Goal: Use online tool/utility: Utilize a website feature to perform a specific function

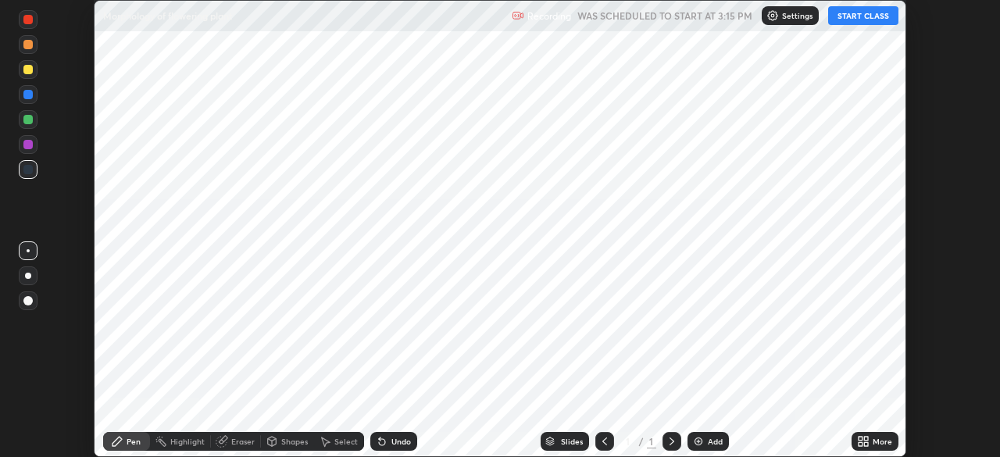
scroll to position [457, 999]
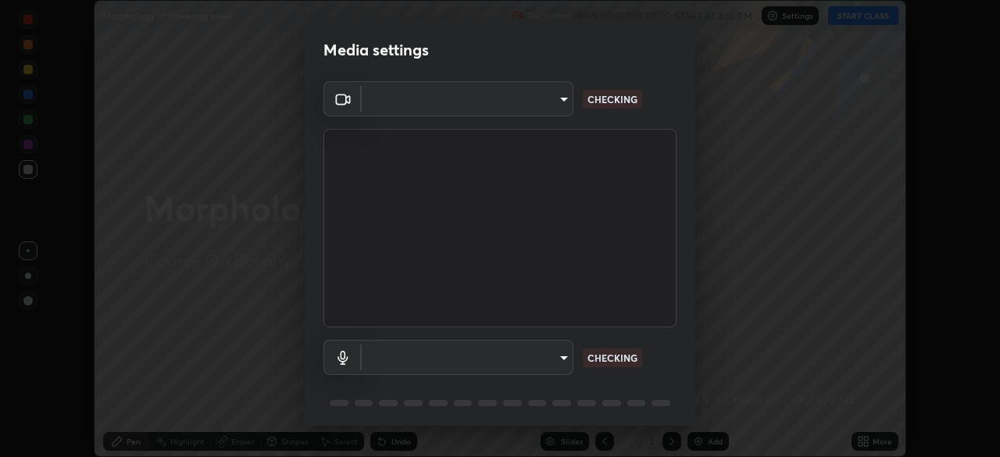
type input "09f294524f3521c037d78ee7cdb71511b6c9344afeed810a356f0d23342d5398"
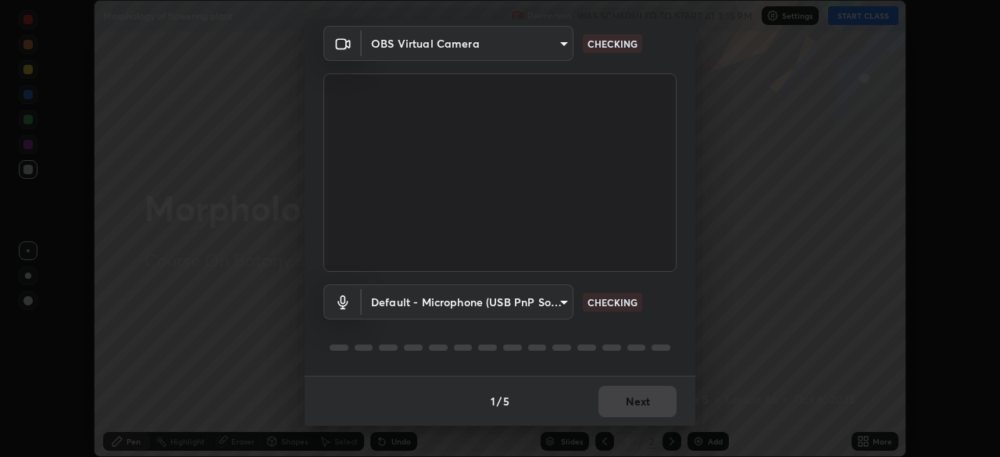
click at [491, 312] on body "Erase all Morphology of flowering plant Recording WAS SCHEDULED TO START AT 3:1…" at bounding box center [500, 228] width 1000 height 457
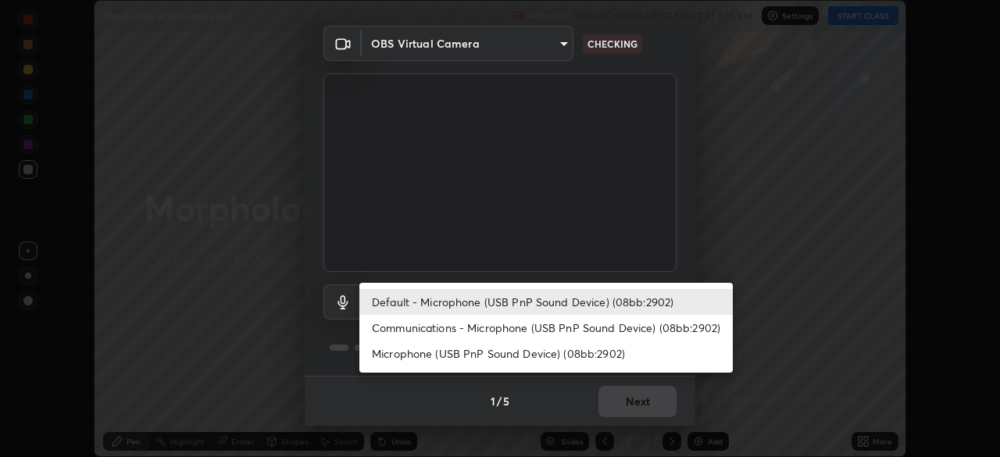
click at [498, 331] on li "Communications - Microphone (USB PnP Sound Device) (08bb:2902)" at bounding box center [545, 328] width 373 height 26
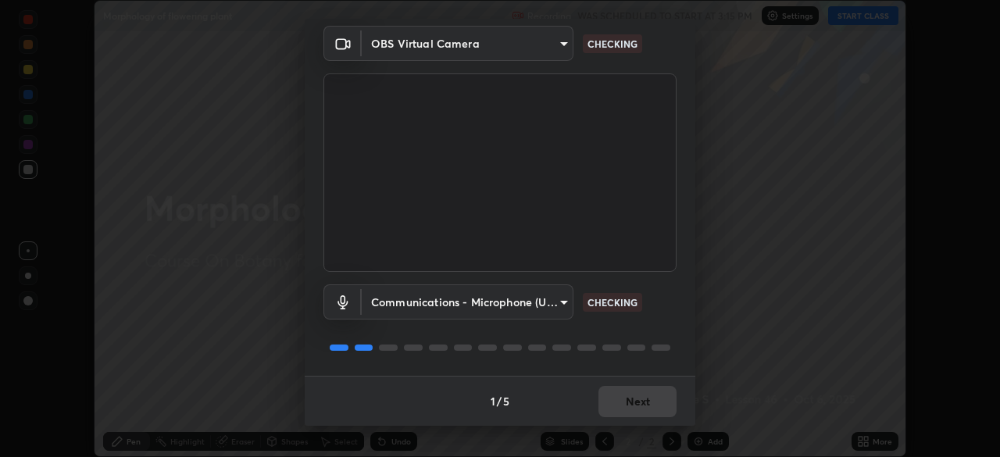
click at [501, 302] on body "Erase all Morphology of flowering plant Recording WAS SCHEDULED TO START AT 3:1…" at bounding box center [500, 228] width 1000 height 457
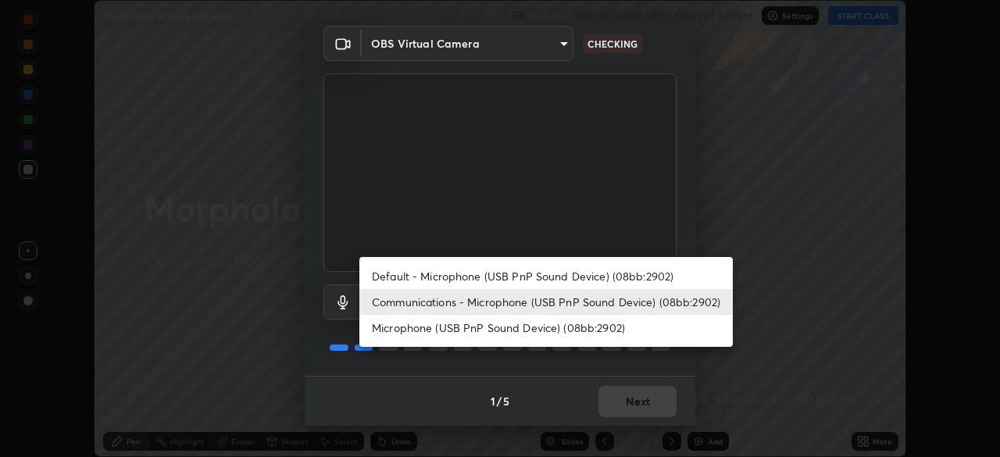
click at [507, 279] on li "Default - Microphone (USB PnP Sound Device) (08bb:2902)" at bounding box center [545, 276] width 373 height 26
type input "default"
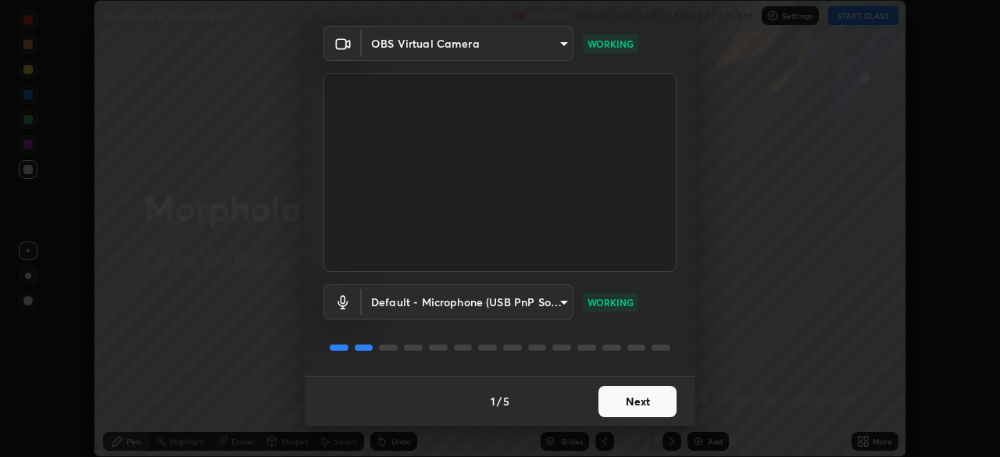
click at [632, 402] on button "Next" at bounding box center [637, 401] width 78 height 31
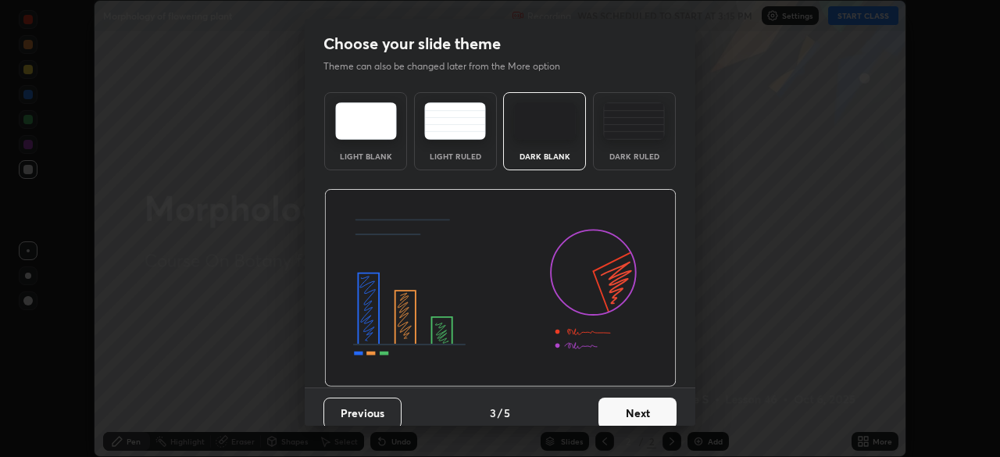
click at [645, 405] on button "Next" at bounding box center [637, 413] width 78 height 31
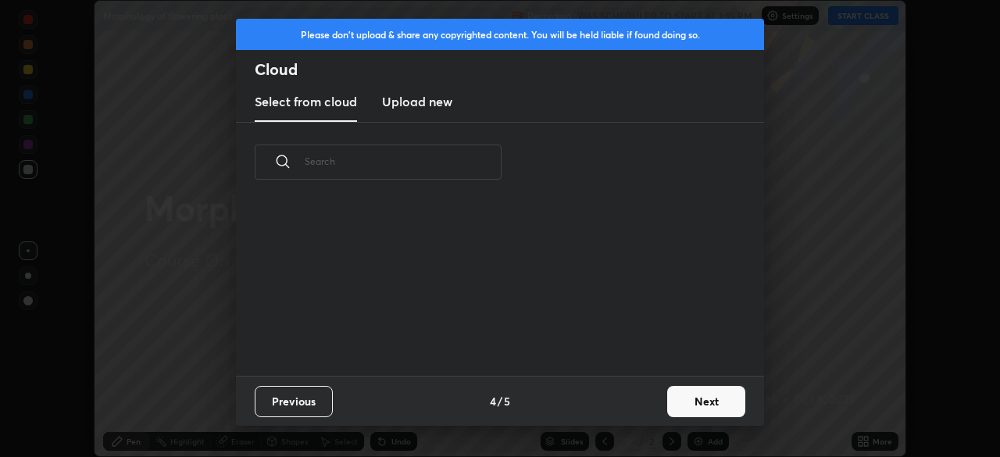
click at [652, 406] on div "Previous 4 / 5 Next" at bounding box center [500, 401] width 528 height 50
click at [708, 403] on button "Next" at bounding box center [706, 401] width 78 height 31
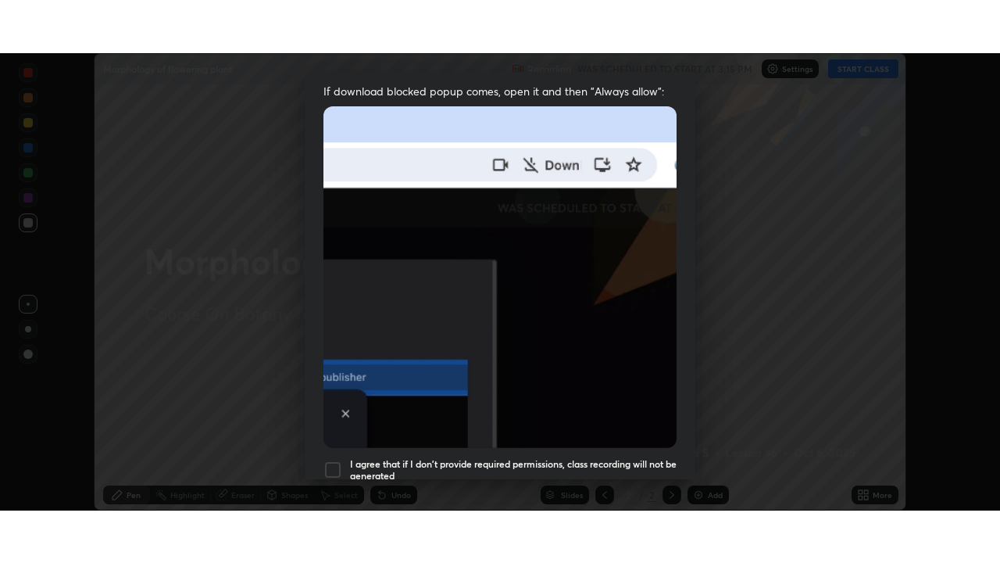
scroll to position [374, 0]
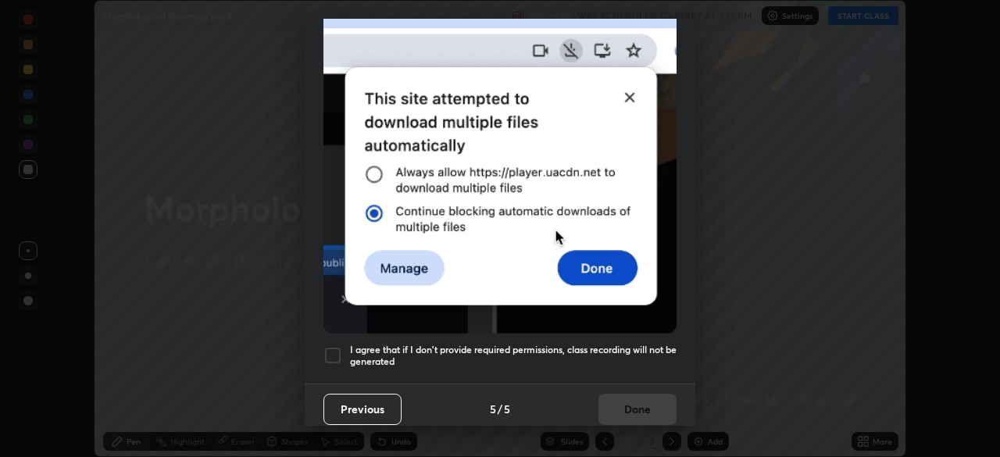
click at [329, 346] on div at bounding box center [332, 355] width 19 height 19
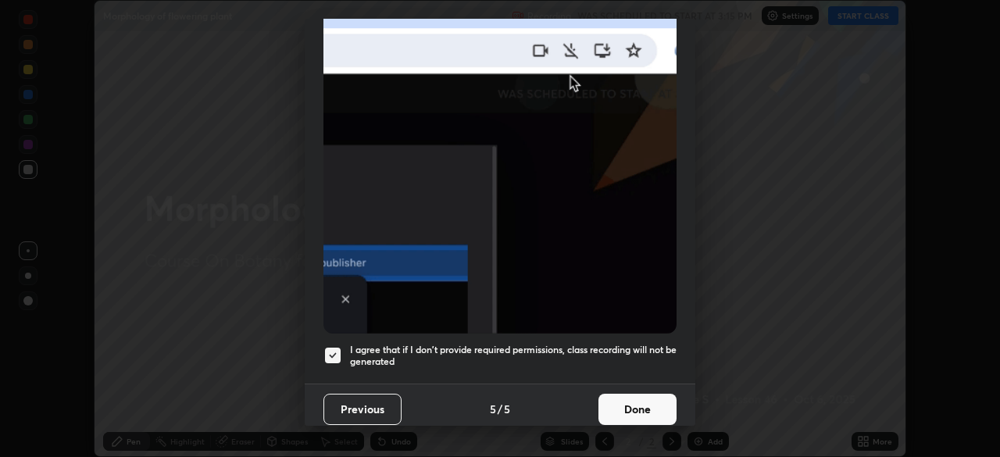
click at [633, 401] on button "Done" at bounding box center [637, 409] width 78 height 31
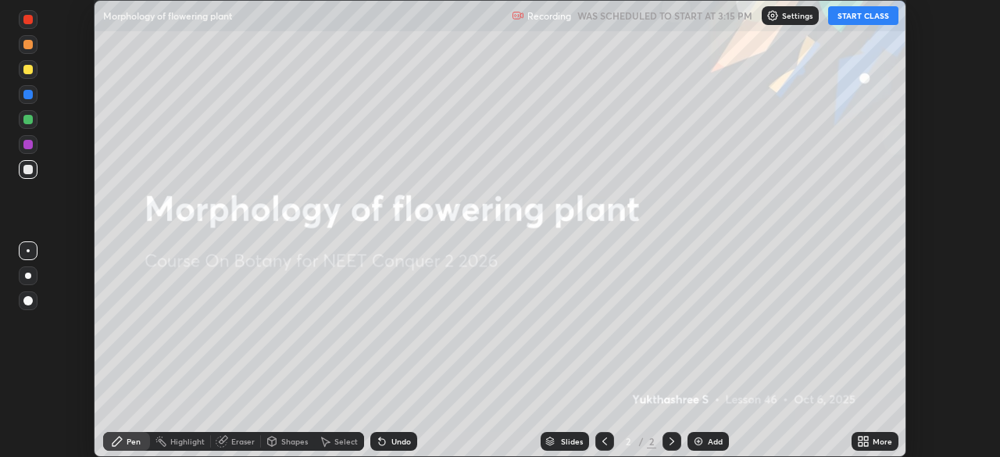
click at [864, 16] on button "START CLASS" at bounding box center [863, 15] width 70 height 19
click at [876, 438] on div "More" at bounding box center [883, 442] width 20 height 8
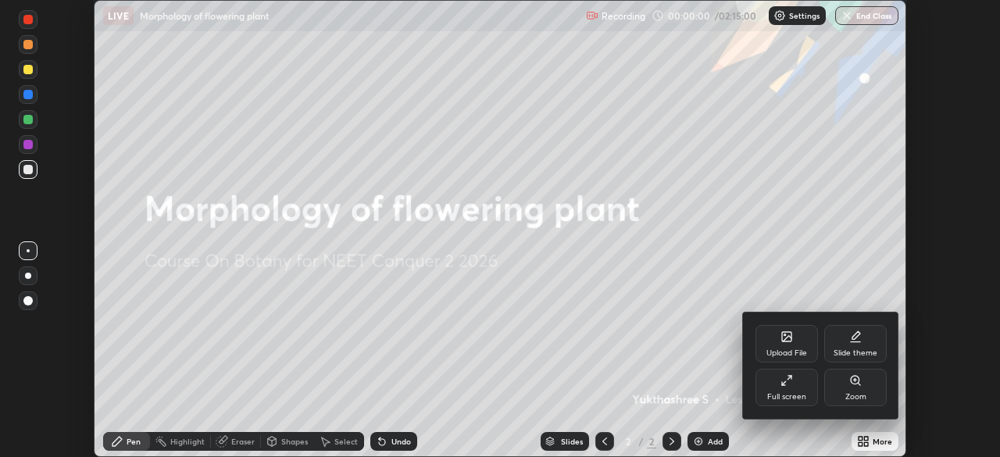
click at [795, 389] on div "Full screen" at bounding box center [787, 388] width 63 height 38
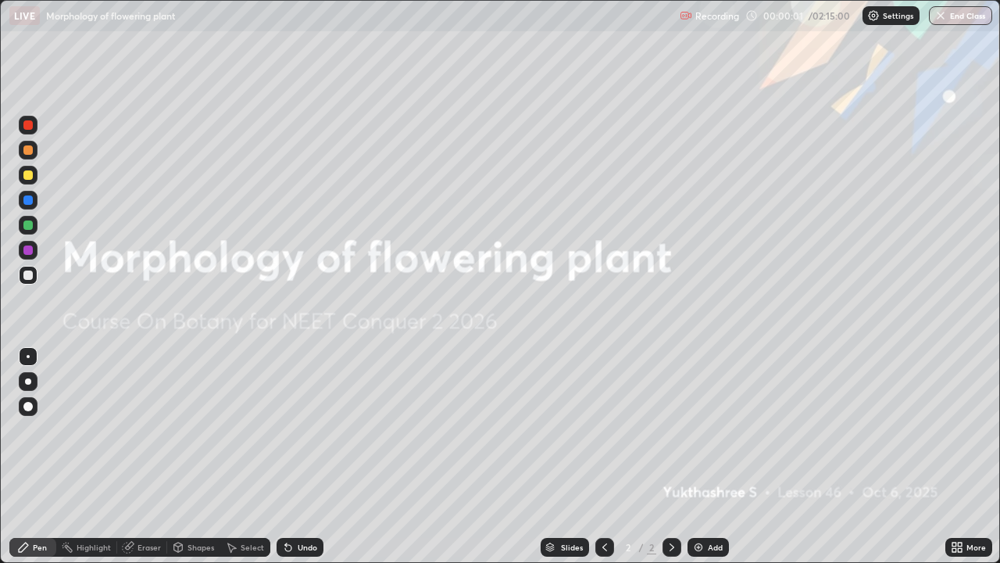
scroll to position [563, 1000]
click at [293, 456] on div "Undo" at bounding box center [300, 547] width 47 height 19
click at [956, 456] on icon at bounding box center [954, 544] width 4 height 4
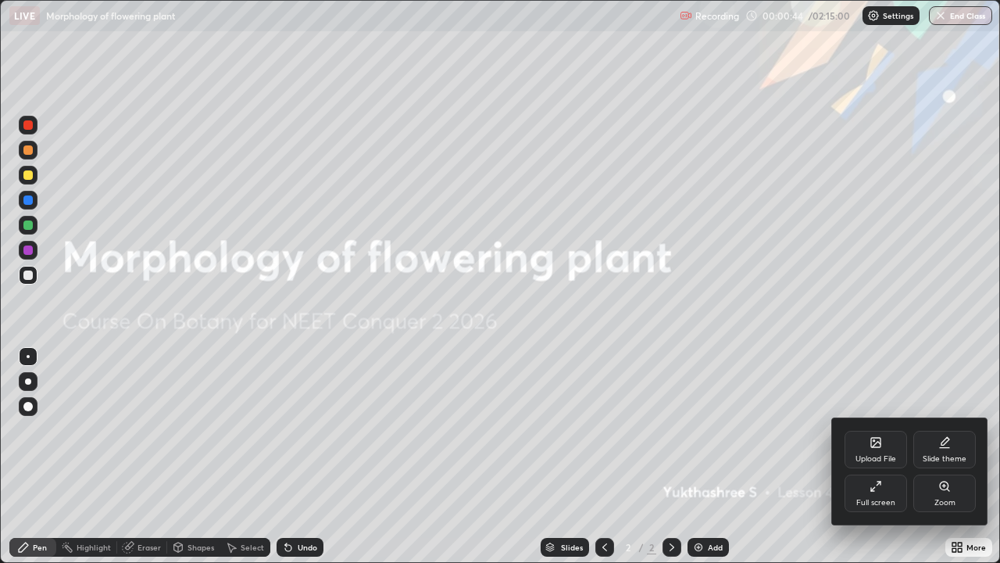
click at [956, 452] on div "Slide theme" at bounding box center [944, 450] width 63 height 38
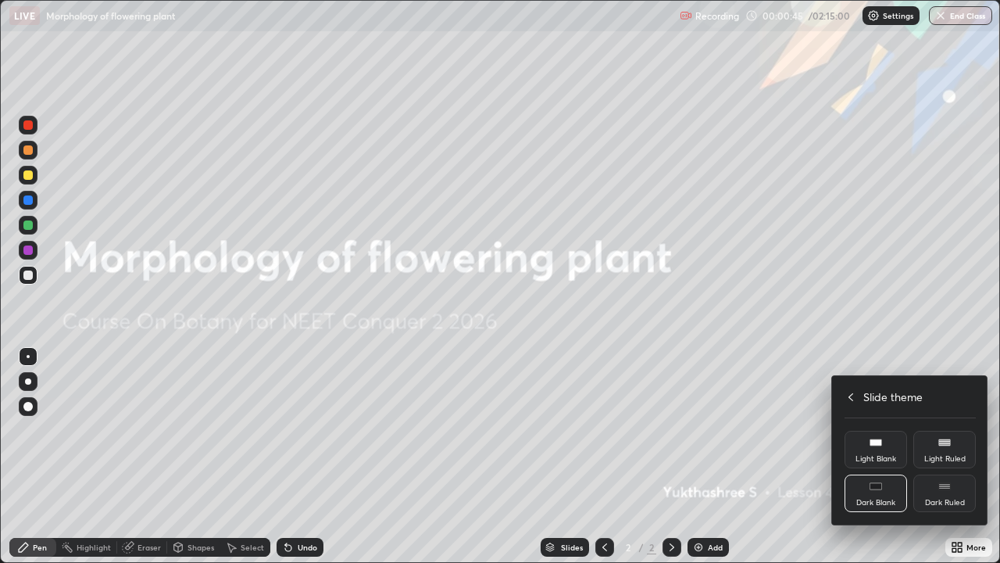
click at [946, 456] on div "Dark Ruled" at bounding box center [945, 502] width 40 height 8
click at [803, 456] on div at bounding box center [500, 281] width 1000 height 563
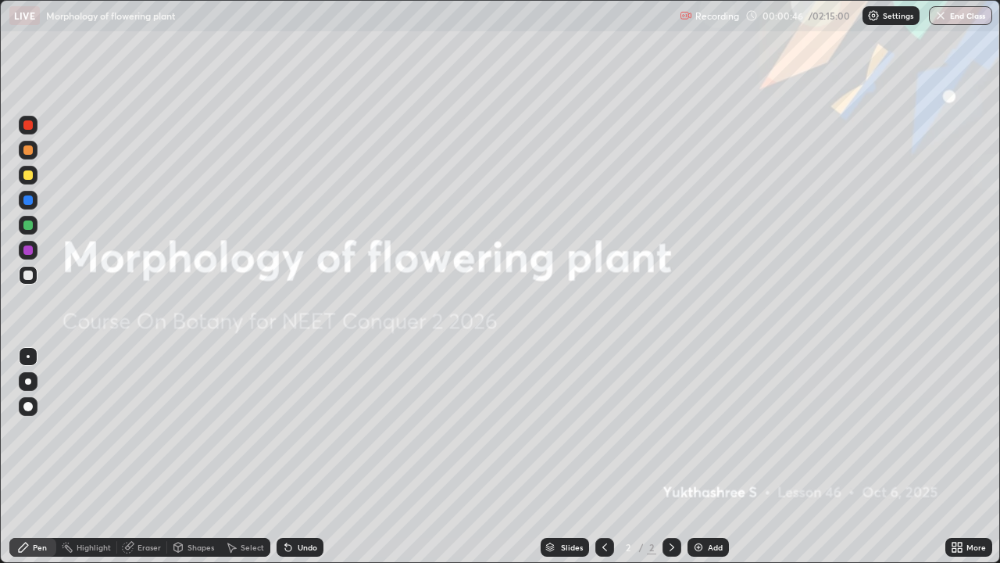
click at [716, 456] on div "Add" at bounding box center [715, 547] width 15 height 8
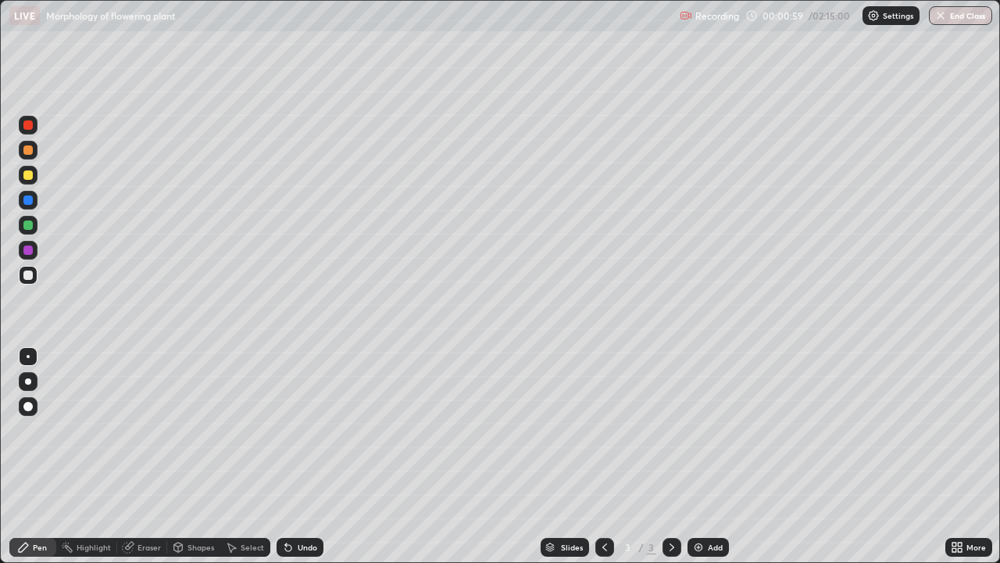
click at [28, 220] on div at bounding box center [27, 224] width 9 height 9
click at [28, 276] on div at bounding box center [27, 274] width 9 height 9
click at [30, 276] on div at bounding box center [27, 274] width 9 height 9
click at [31, 279] on div at bounding box center [27, 274] width 9 height 9
click at [26, 129] on div at bounding box center [27, 124] width 9 height 9
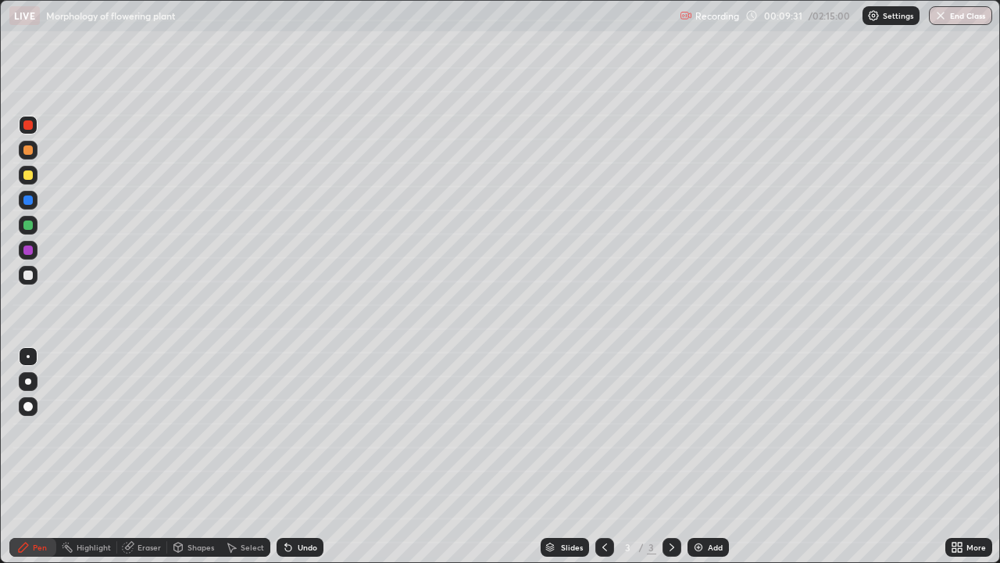
click at [29, 155] on div at bounding box center [28, 150] width 19 height 19
click at [28, 226] on div at bounding box center [27, 224] width 9 height 9
click at [30, 151] on div at bounding box center [27, 149] width 9 height 9
click at [28, 178] on div at bounding box center [27, 174] width 9 height 9
click at [27, 223] on div at bounding box center [27, 224] width 9 height 9
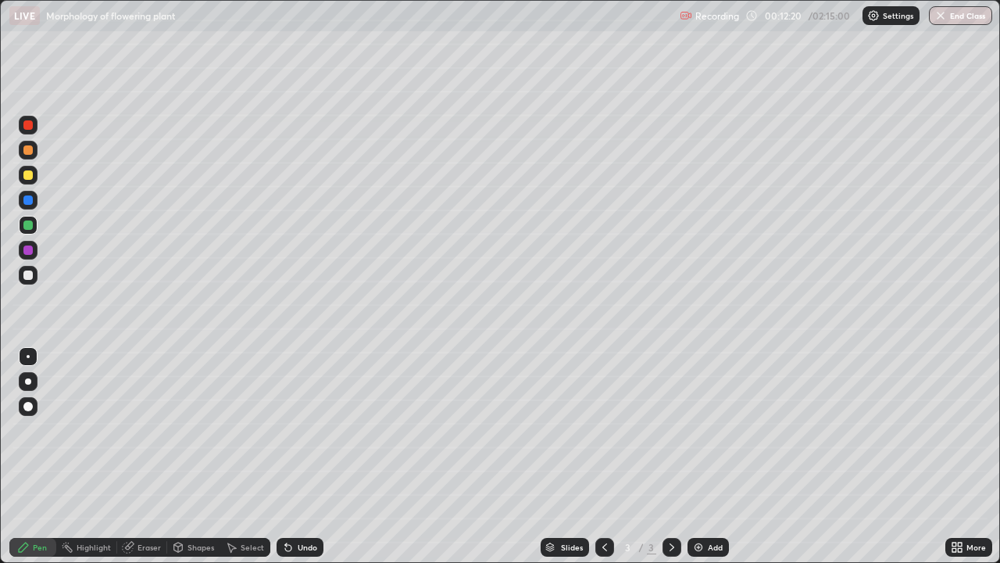
click at [141, 456] on div "Eraser" at bounding box center [142, 547] width 50 height 19
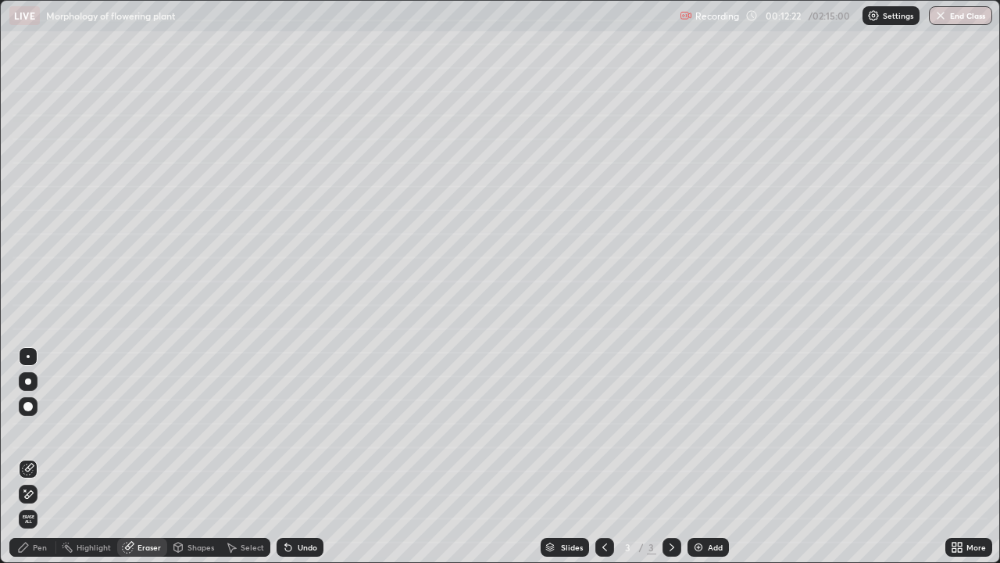
click at [37, 456] on div "Pen" at bounding box center [40, 547] width 14 height 8
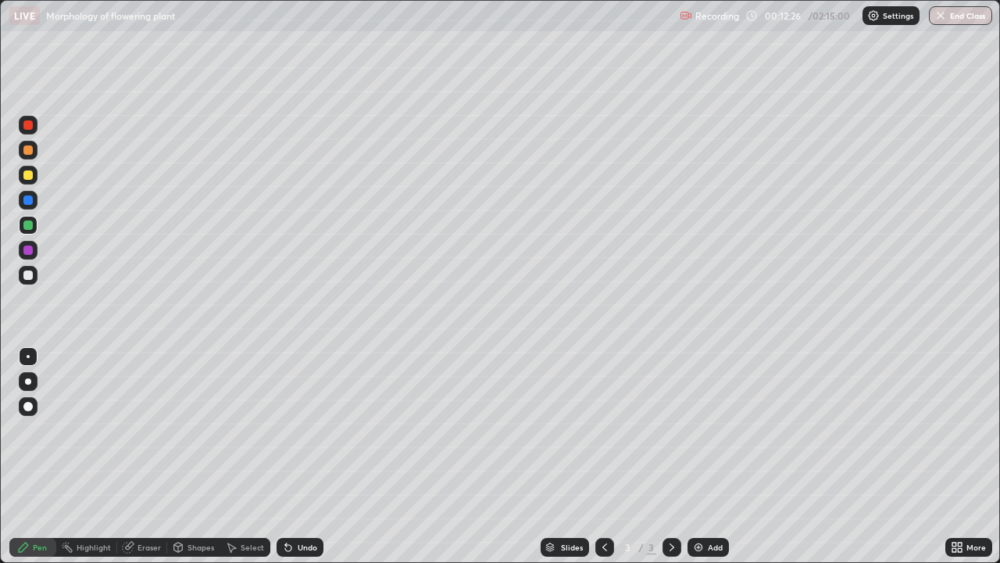
click at [298, 456] on div "Undo" at bounding box center [308, 547] width 20 height 8
click at [148, 456] on div "Eraser" at bounding box center [149, 547] width 23 height 8
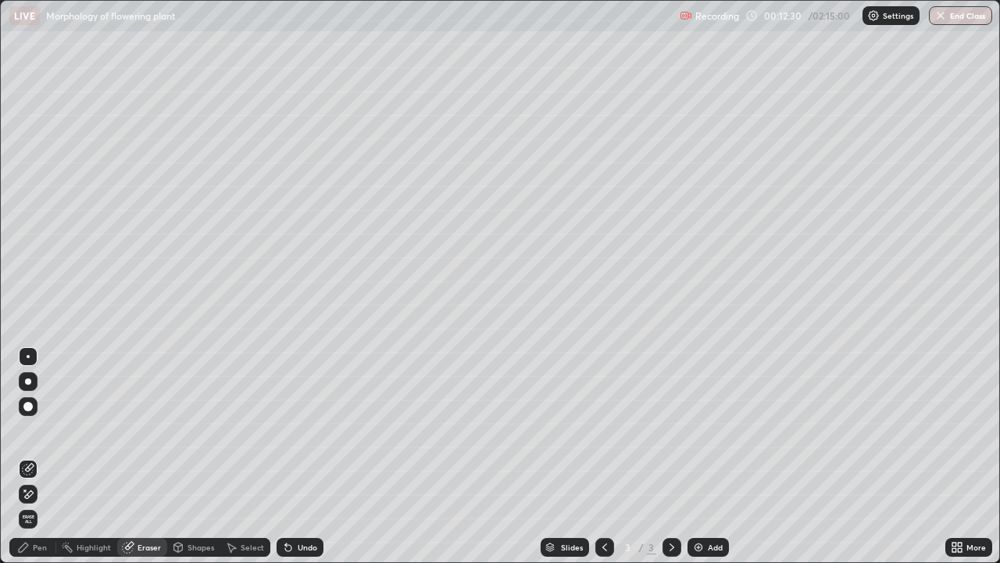
click at [36, 456] on div at bounding box center [28, 493] width 19 height 19
click at [28, 456] on icon at bounding box center [23, 547] width 13 height 13
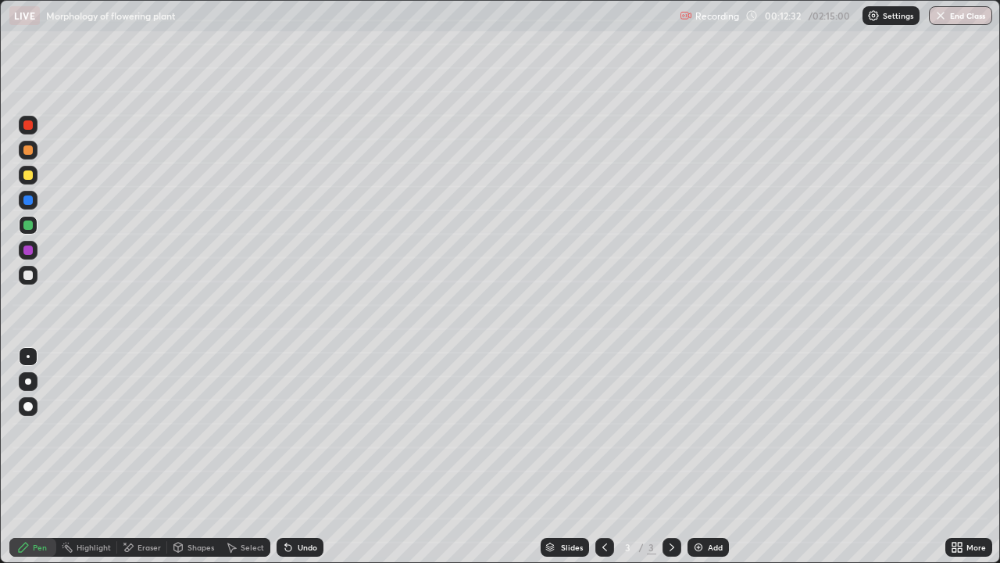
click at [43, 456] on div "Pen" at bounding box center [40, 547] width 14 height 8
click at [28, 219] on div at bounding box center [28, 225] width 19 height 19
click at [30, 277] on div at bounding box center [27, 274] width 9 height 9
click at [298, 456] on div "Undo" at bounding box center [300, 547] width 47 height 19
click at [300, 456] on div "Undo" at bounding box center [308, 547] width 20 height 8
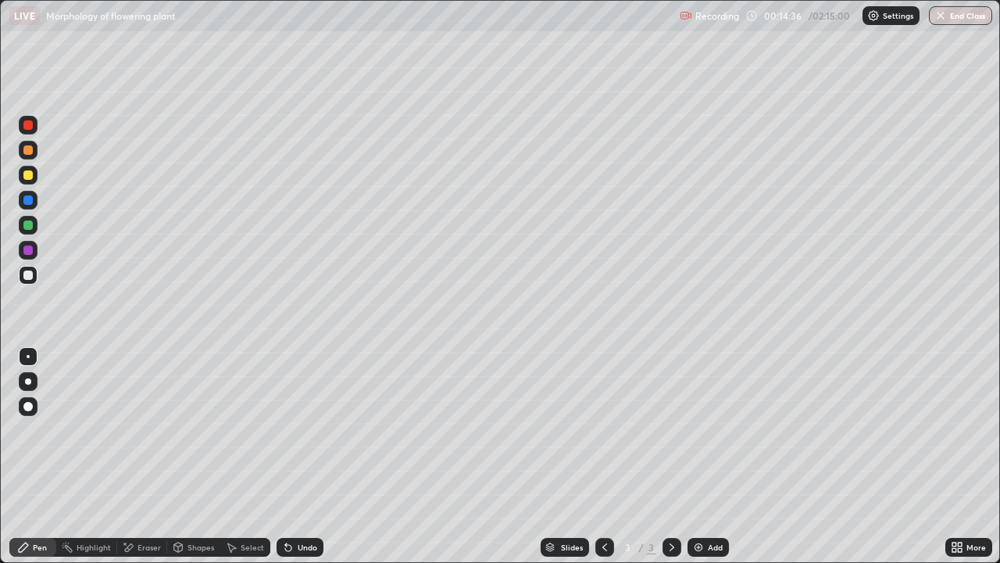
click at [301, 456] on div "Undo" at bounding box center [308, 547] width 20 height 8
click at [298, 456] on div "Undo" at bounding box center [308, 547] width 20 height 8
click at [299, 456] on div "Undo" at bounding box center [308, 547] width 20 height 8
click at [302, 456] on div "Undo" at bounding box center [308, 547] width 20 height 8
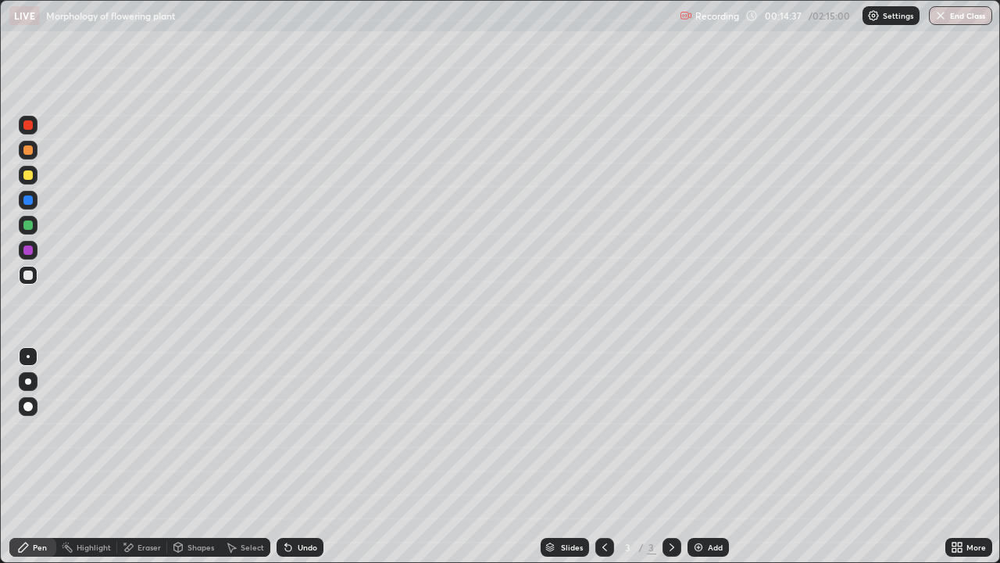
click at [302, 456] on div "Undo" at bounding box center [308, 547] width 20 height 8
click at [31, 232] on div at bounding box center [28, 225] width 19 height 19
click at [28, 177] on div at bounding box center [27, 174] width 9 height 9
click at [127, 456] on icon at bounding box center [129, 547] width 9 height 8
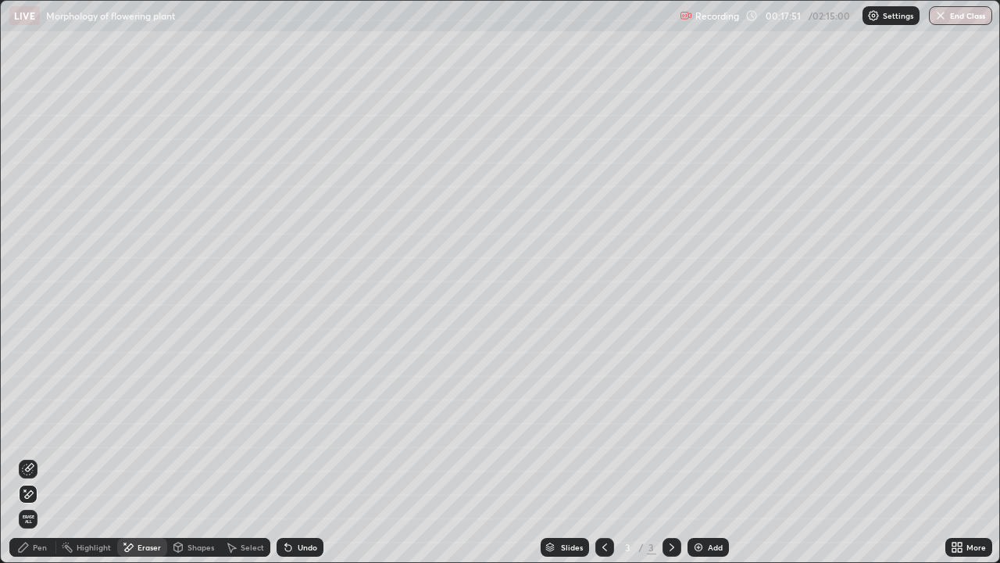
click at [27, 456] on div "Pen" at bounding box center [32, 547] width 47 height 19
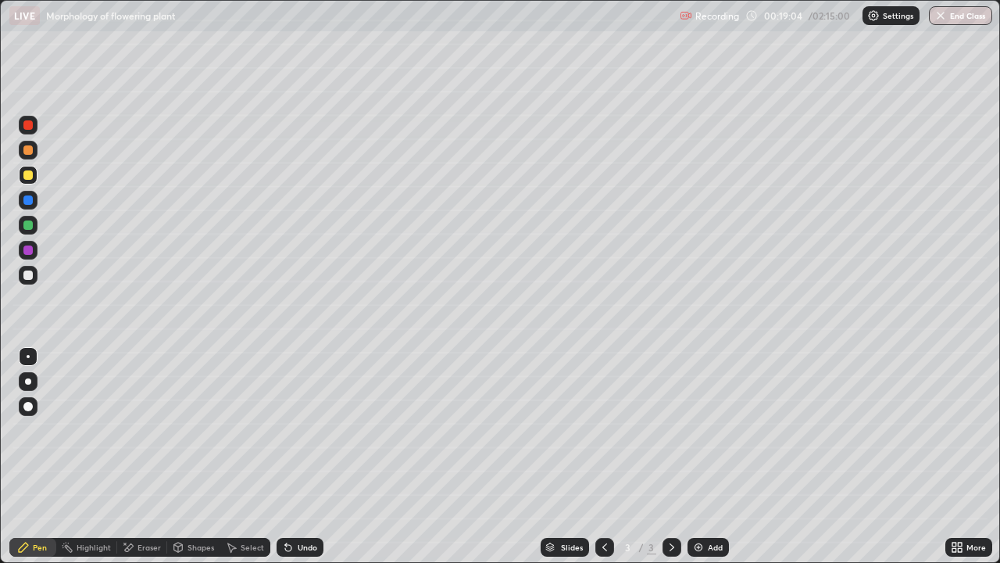
click at [304, 456] on div "Undo" at bounding box center [308, 547] width 20 height 8
click at [305, 456] on div "Undo" at bounding box center [308, 547] width 20 height 8
click at [300, 456] on div "Undo" at bounding box center [308, 547] width 20 height 8
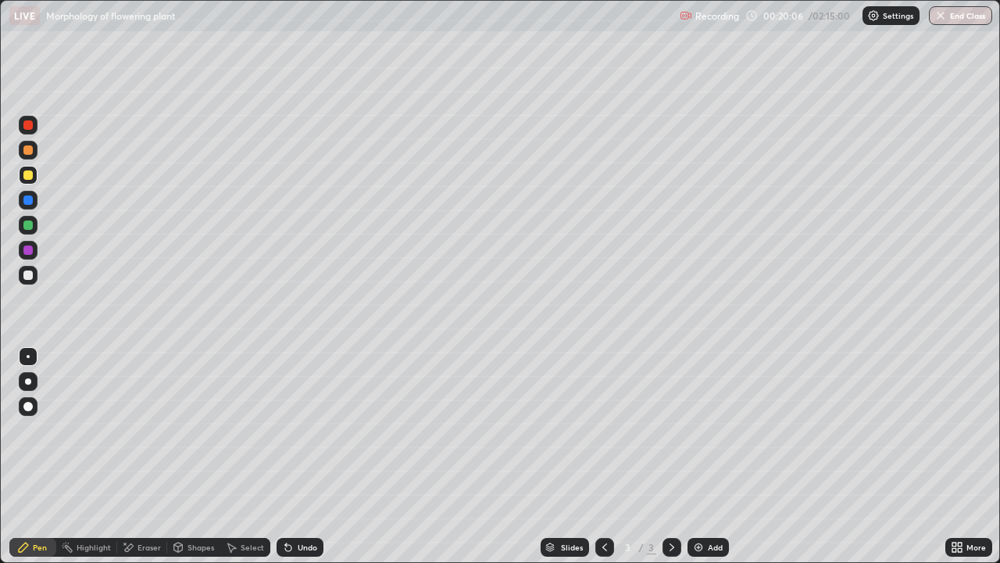
click at [27, 127] on div at bounding box center [27, 124] width 9 height 9
click at [29, 172] on div at bounding box center [27, 174] width 9 height 9
click at [706, 456] on div "Add" at bounding box center [708, 547] width 41 height 19
click at [188, 456] on div "Shapes" at bounding box center [201, 547] width 27 height 8
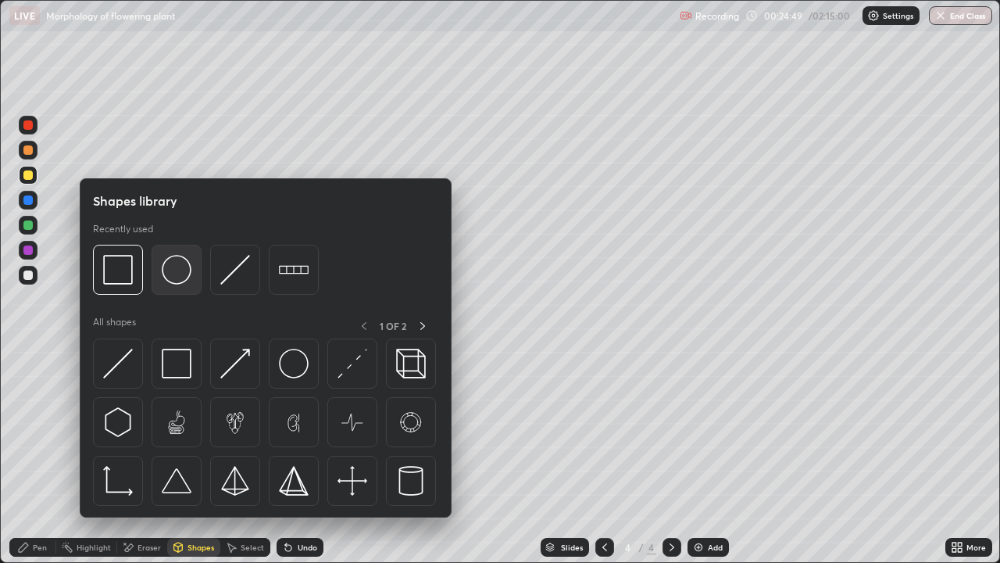
click at [175, 277] on img at bounding box center [177, 270] width 30 height 30
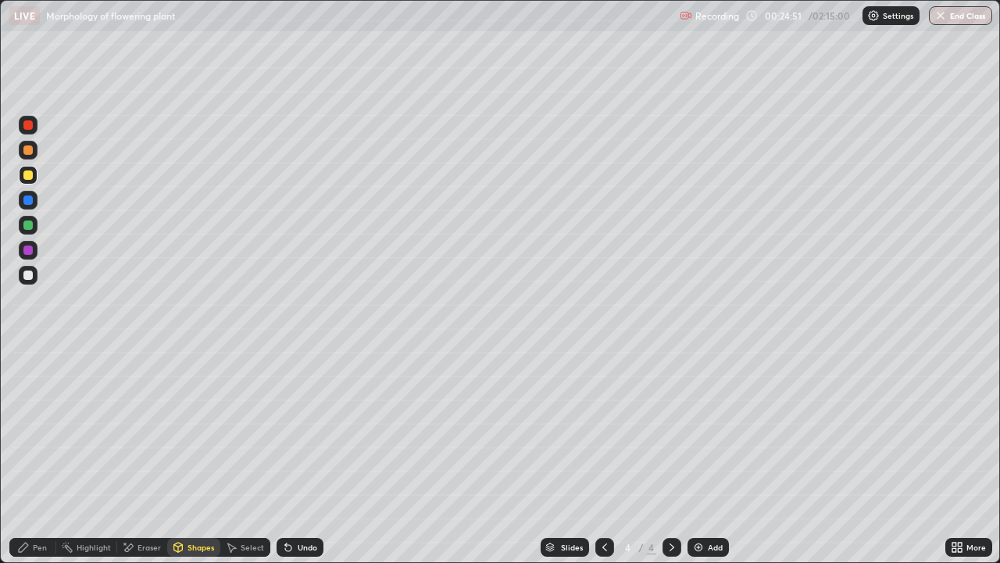
click at [295, 456] on div "Undo" at bounding box center [300, 547] width 47 height 19
click at [28, 273] on div at bounding box center [27, 274] width 9 height 9
click at [135, 456] on div "Eraser" at bounding box center [142, 547] width 50 height 19
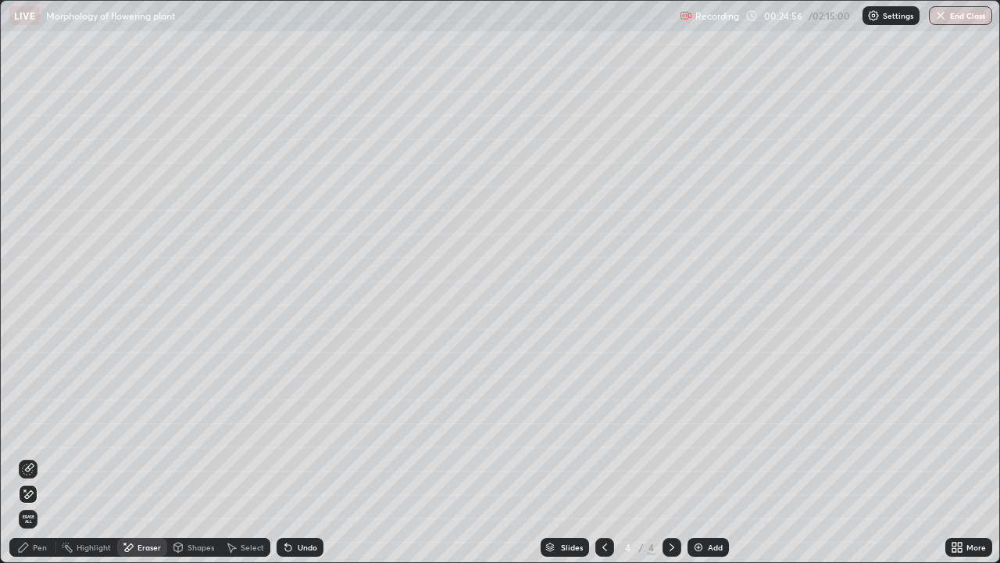
click at [30, 456] on div at bounding box center [28, 468] width 19 height 19
click at [305, 456] on div "Undo" at bounding box center [300, 547] width 47 height 19
click at [298, 456] on div "Undo" at bounding box center [308, 547] width 20 height 8
click at [302, 456] on div "Undo" at bounding box center [308, 547] width 20 height 8
click at [25, 456] on icon at bounding box center [23, 546] width 9 height 9
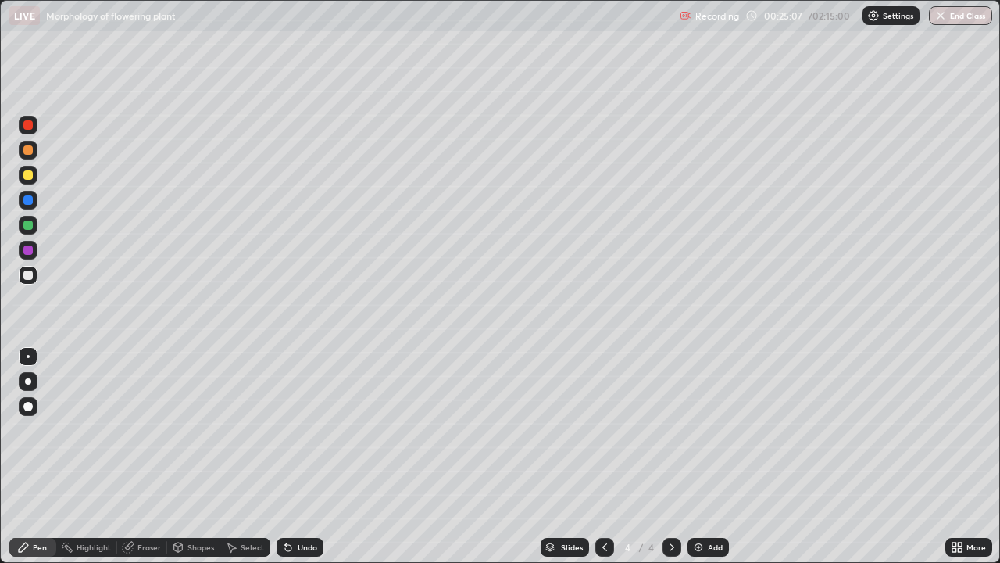
click at [29, 275] on div at bounding box center [27, 274] width 9 height 9
click at [135, 456] on div "Eraser" at bounding box center [142, 547] width 50 height 19
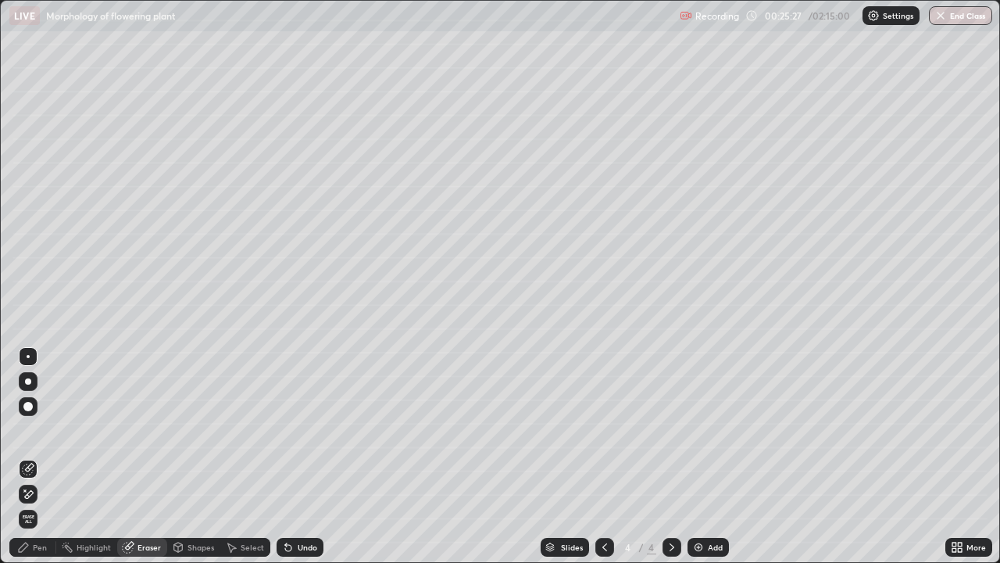
click at [30, 456] on icon at bounding box center [28, 494] width 13 height 13
click at [24, 456] on icon at bounding box center [23, 546] width 9 height 9
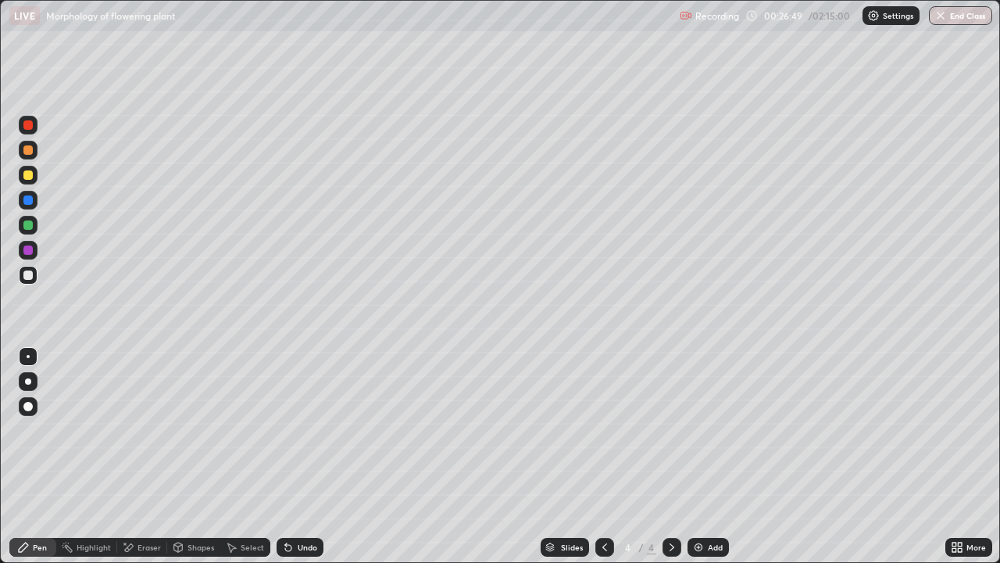
click at [298, 456] on div "Undo" at bounding box center [300, 547] width 47 height 19
click at [304, 456] on div "Undo" at bounding box center [300, 547] width 47 height 19
click at [19, 225] on div at bounding box center [28, 225] width 19 height 19
click at [599, 456] on div at bounding box center [604, 546] width 19 height 31
click at [670, 456] on icon at bounding box center [672, 547] width 13 height 13
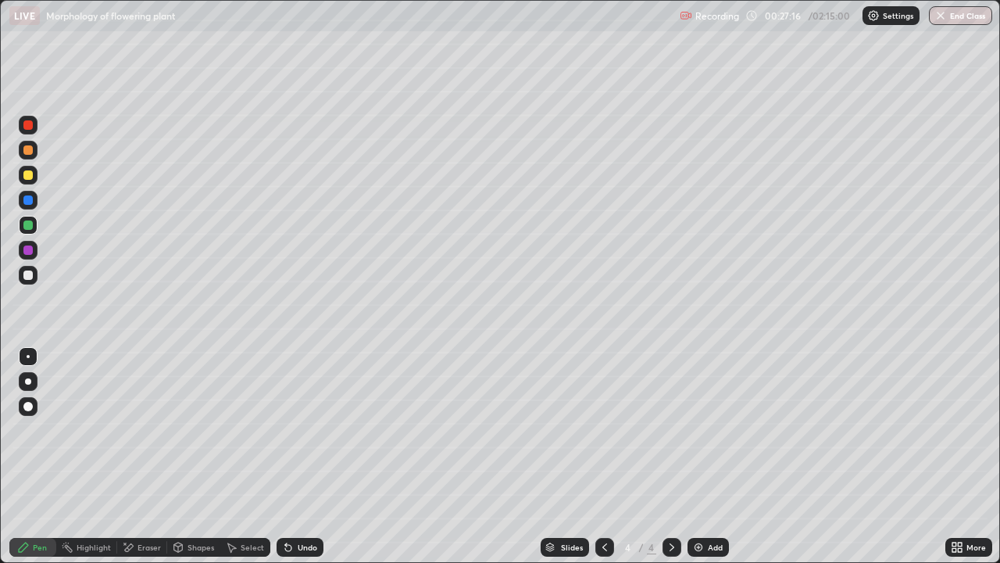
click at [28, 277] on div at bounding box center [27, 274] width 9 height 9
click at [297, 456] on div "Undo" at bounding box center [300, 547] width 47 height 19
click at [20, 123] on div at bounding box center [28, 125] width 19 height 19
click at [23, 126] on div at bounding box center [27, 124] width 9 height 9
click at [134, 456] on div "Eraser" at bounding box center [142, 547] width 50 height 19
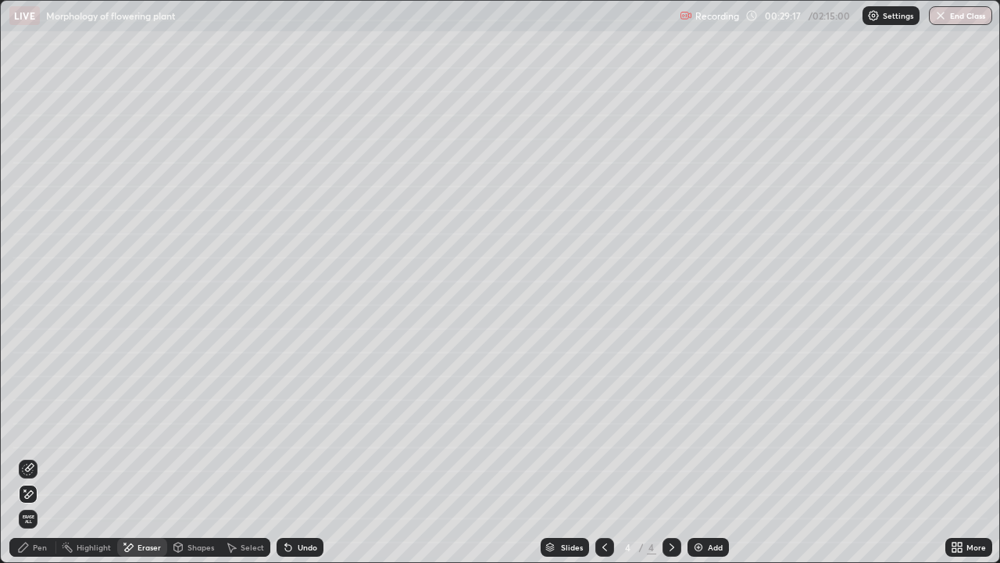
click at [38, 456] on div "Pen" at bounding box center [40, 547] width 14 height 8
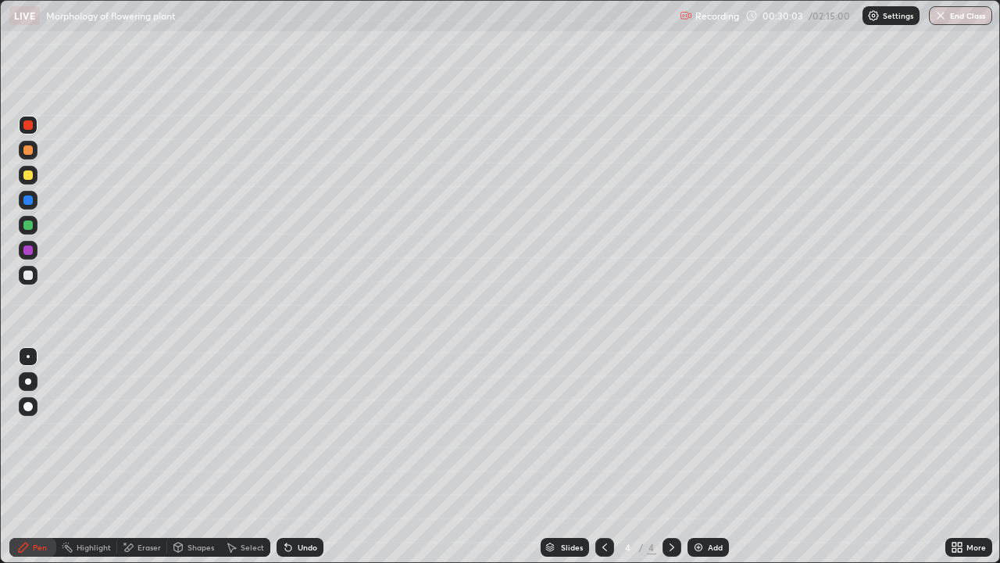
click at [286, 456] on icon at bounding box center [288, 548] width 6 height 6
click at [292, 456] on icon at bounding box center [288, 547] width 13 height 13
click at [702, 456] on img at bounding box center [698, 547] width 13 height 13
click at [24, 279] on div at bounding box center [28, 275] width 19 height 19
click at [154, 456] on div "Eraser" at bounding box center [149, 547] width 23 height 8
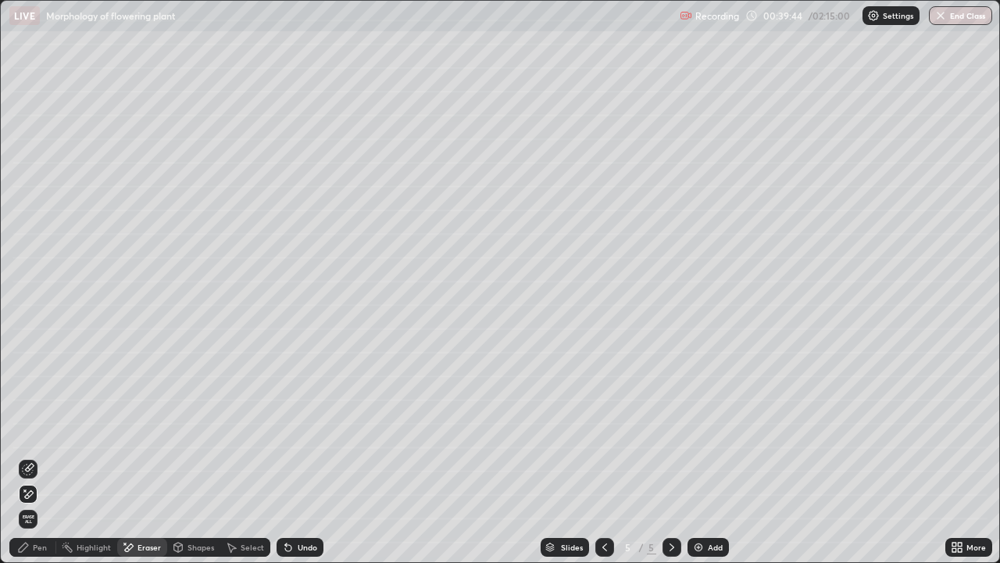
click at [34, 456] on div "Pen" at bounding box center [32, 547] width 47 height 19
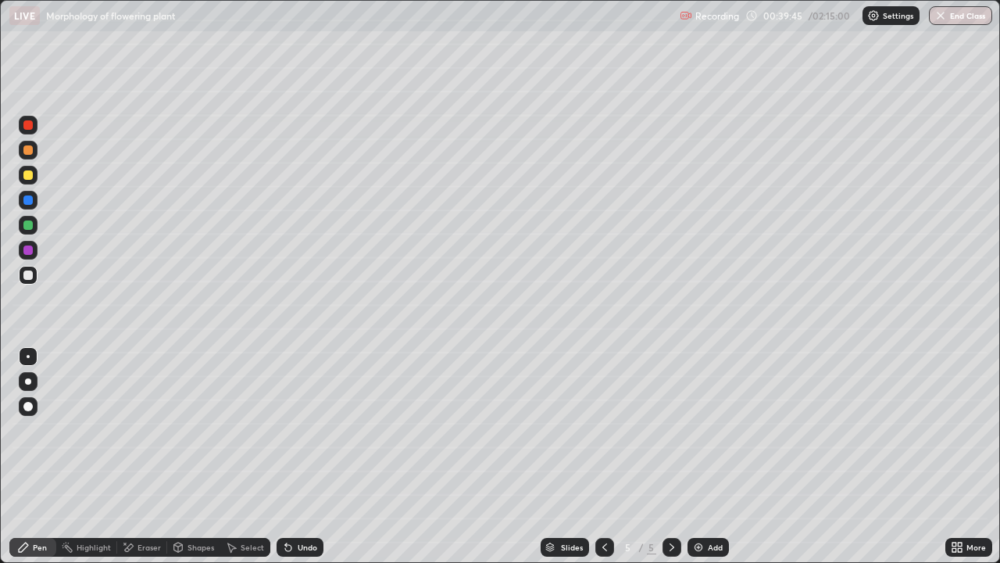
click at [30, 147] on div at bounding box center [27, 149] width 9 height 9
click at [28, 176] on div at bounding box center [27, 174] width 9 height 9
click at [28, 151] on div at bounding box center [27, 149] width 9 height 9
click at [29, 177] on div at bounding box center [27, 174] width 9 height 9
click at [135, 456] on div "Eraser" at bounding box center [142, 547] width 50 height 19
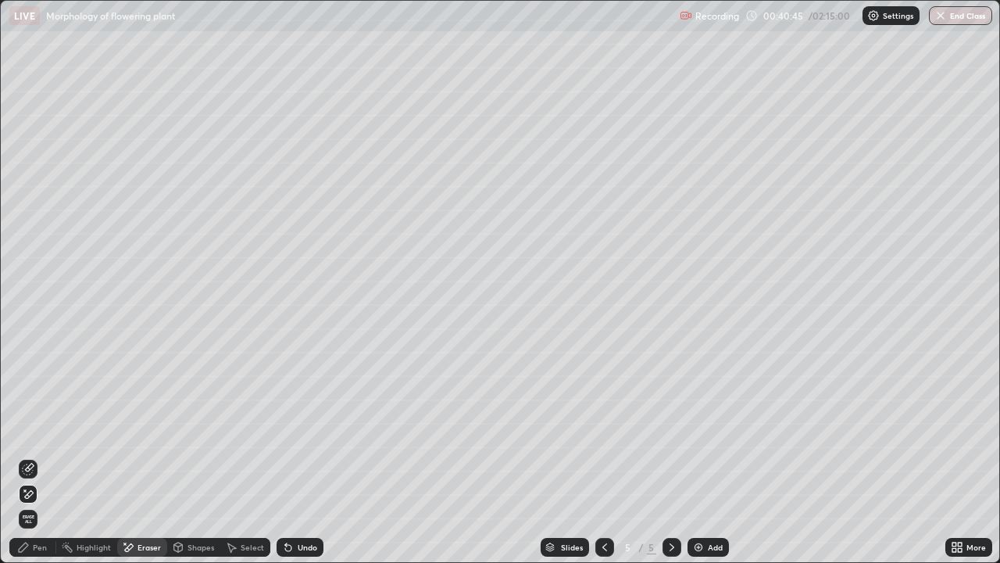
click at [30, 456] on div "Pen" at bounding box center [32, 547] width 47 height 19
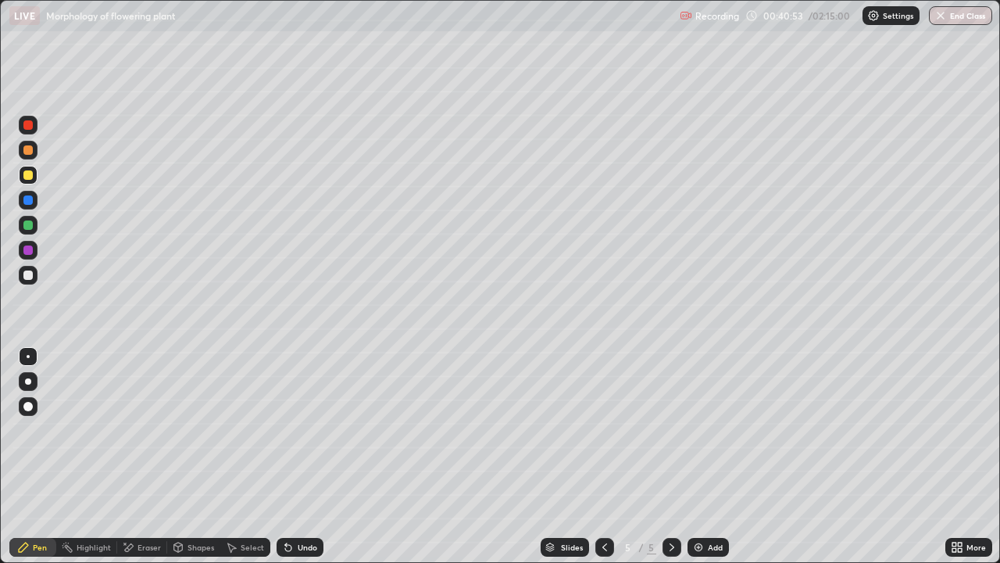
click at [28, 226] on div at bounding box center [27, 224] width 9 height 9
click at [27, 174] on div at bounding box center [27, 174] width 9 height 9
click at [27, 276] on div at bounding box center [27, 274] width 9 height 9
click at [34, 175] on div at bounding box center [28, 175] width 19 height 19
click at [30, 275] on div at bounding box center [27, 274] width 9 height 9
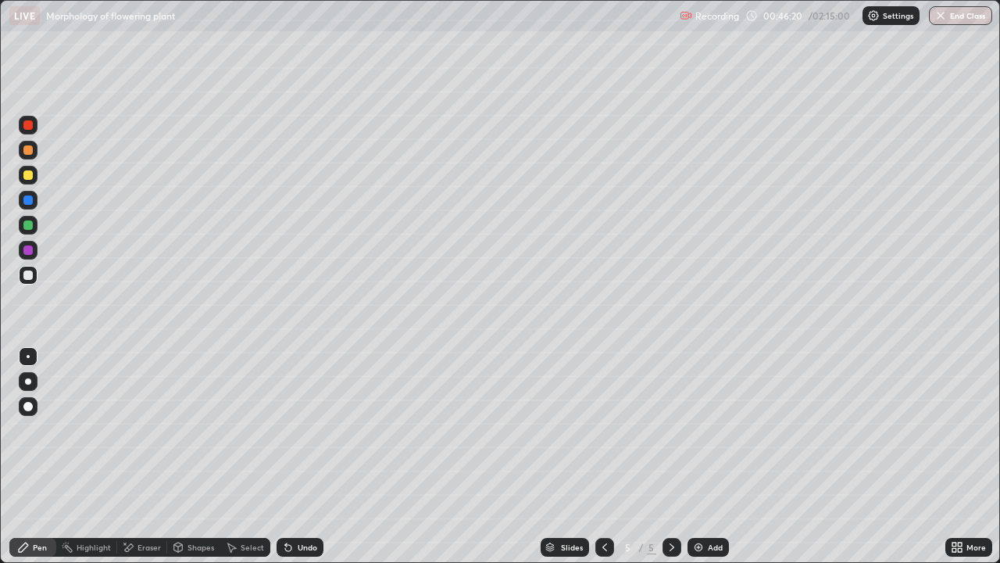
click at [298, 456] on div "Undo" at bounding box center [308, 547] width 20 height 8
click at [301, 456] on div "Undo" at bounding box center [308, 547] width 20 height 8
click at [142, 456] on div "Eraser" at bounding box center [142, 547] width 50 height 19
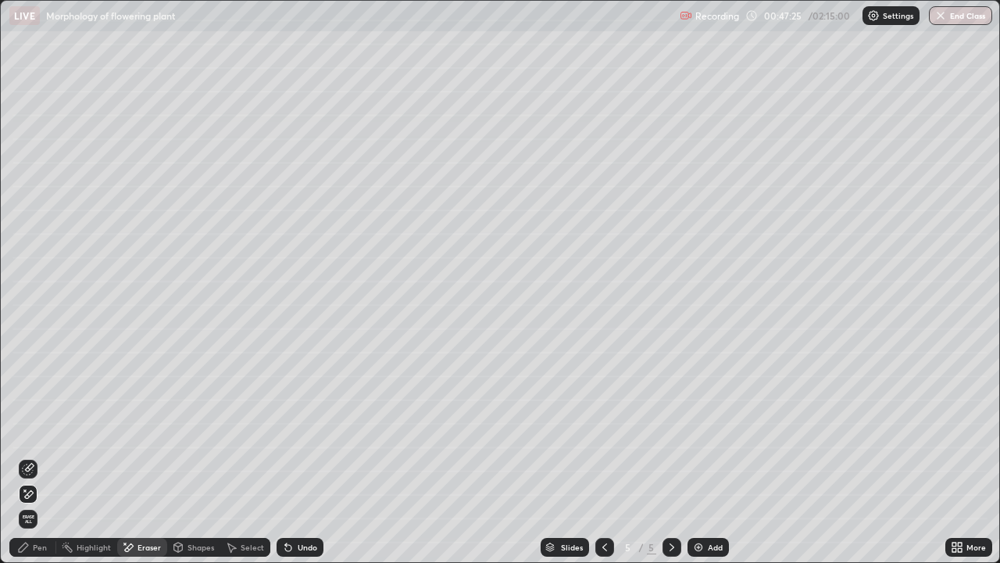
click at [38, 456] on div "Pen" at bounding box center [32, 547] width 47 height 19
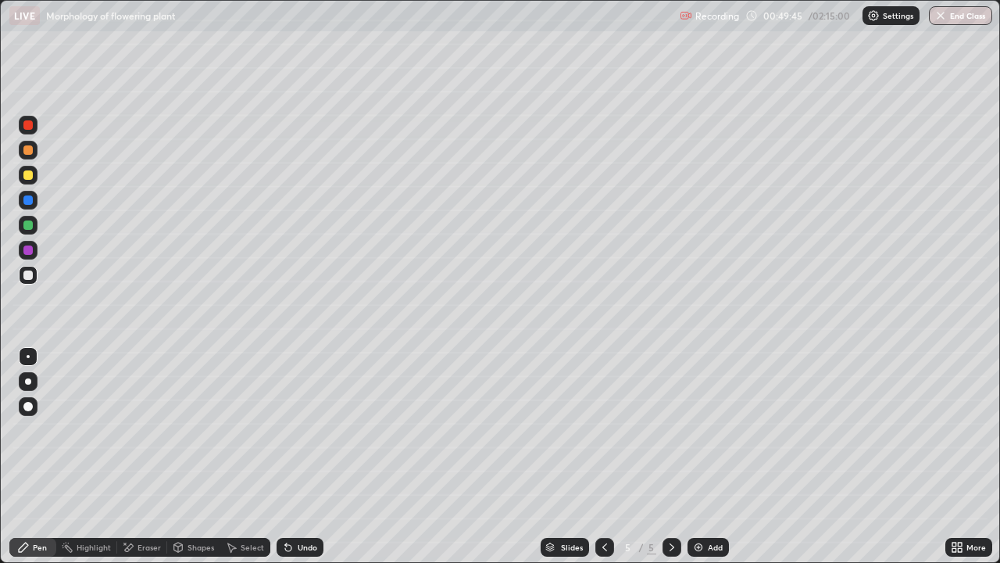
click at [713, 456] on div "Add" at bounding box center [715, 547] width 15 height 8
click at [595, 456] on div at bounding box center [604, 547] width 19 height 19
click at [672, 456] on icon at bounding box center [672, 547] width 5 height 8
click at [183, 456] on icon at bounding box center [178, 547] width 13 height 13
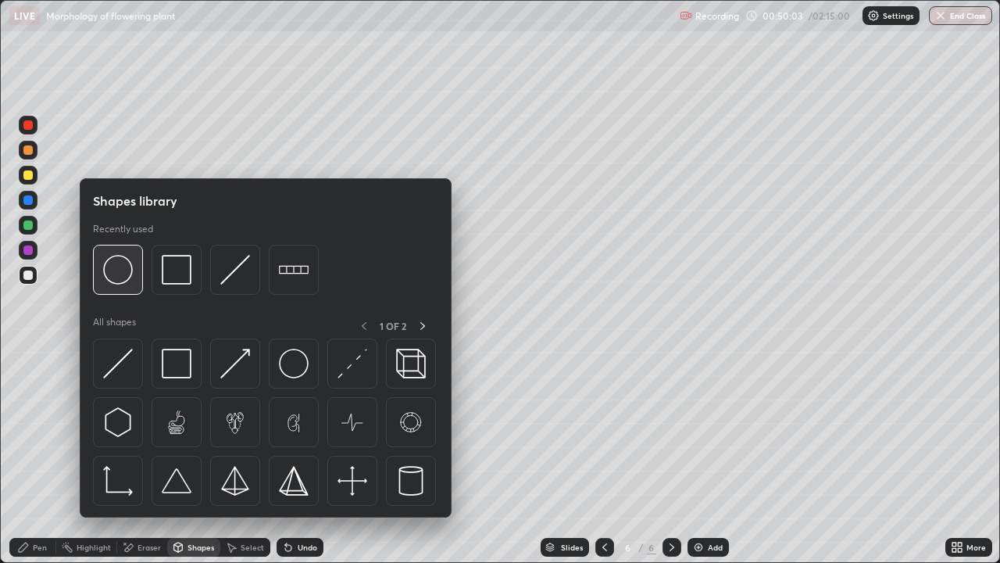
click at [119, 283] on img at bounding box center [118, 270] width 30 height 30
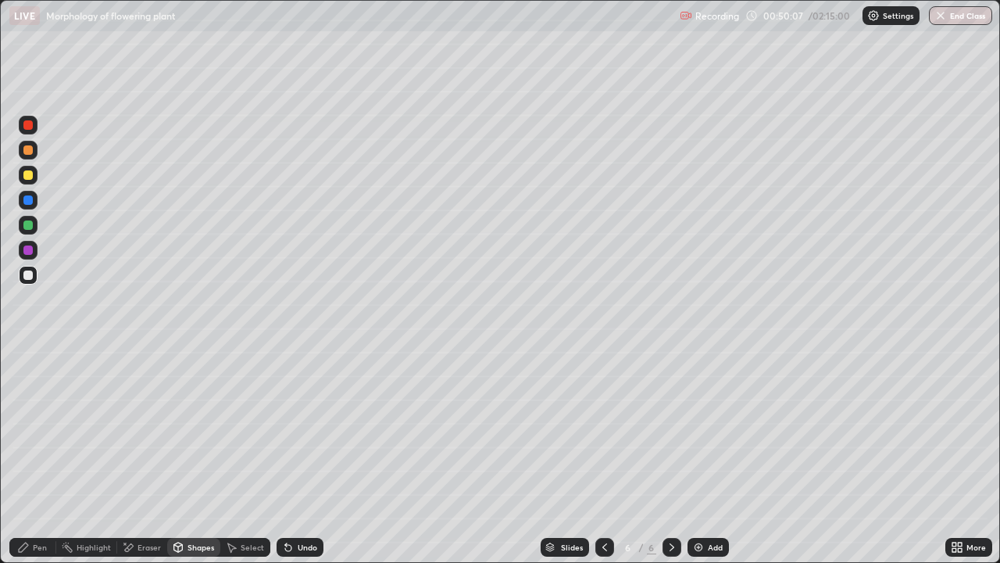
click at [135, 456] on div "Eraser" at bounding box center [142, 547] width 50 height 19
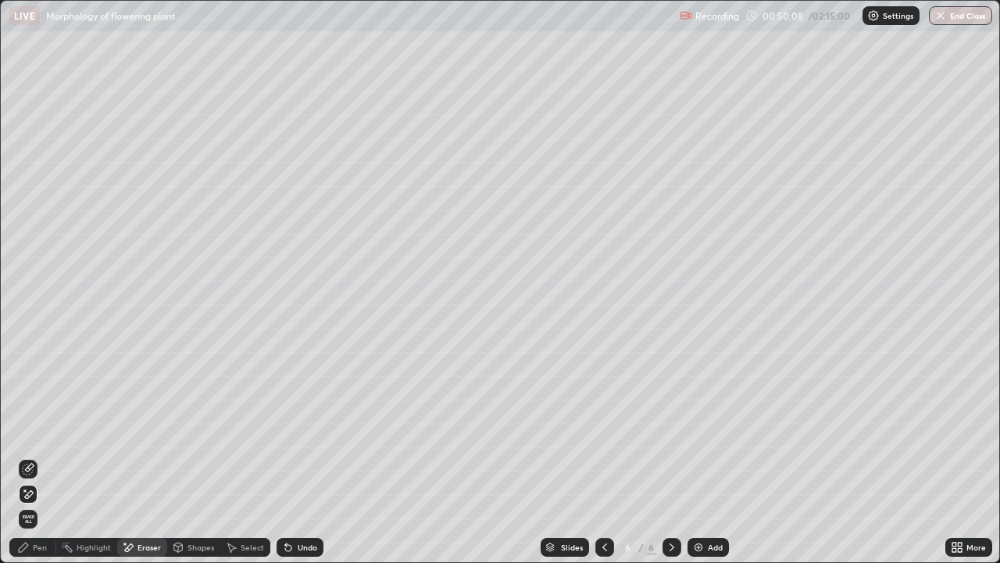
click at [27, 456] on icon at bounding box center [29, 467] width 9 height 8
click at [309, 456] on div "Undo" at bounding box center [300, 547] width 47 height 19
click at [309, 456] on div "Undo" at bounding box center [308, 547] width 20 height 8
click at [305, 456] on div "Undo" at bounding box center [308, 547] width 20 height 8
click at [33, 456] on div "Pen" at bounding box center [32, 547] width 47 height 19
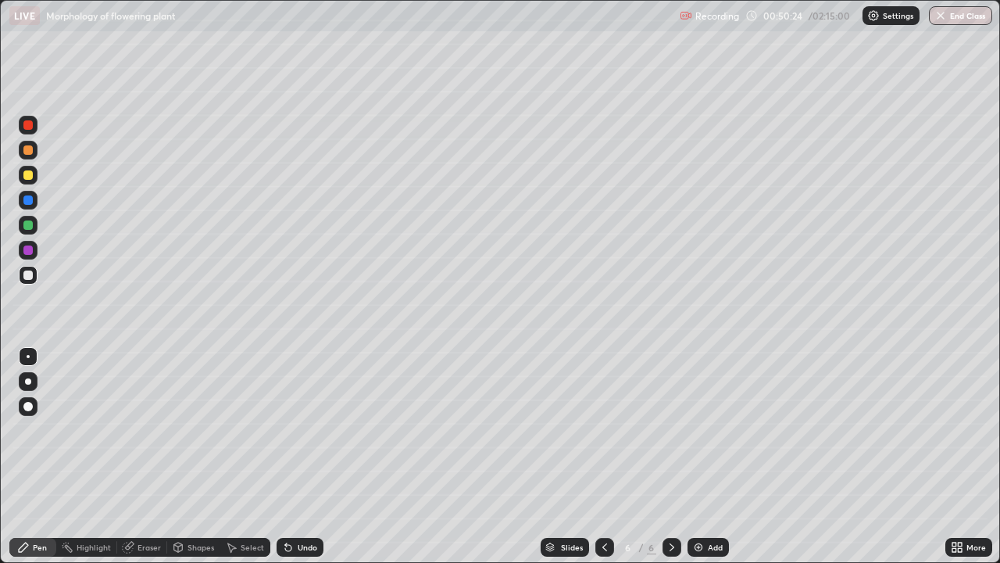
click at [302, 456] on div "Undo" at bounding box center [308, 547] width 20 height 8
click at [298, 456] on div "Undo" at bounding box center [308, 547] width 20 height 8
click at [313, 456] on div "Undo" at bounding box center [300, 547] width 47 height 19
click at [302, 456] on div "Undo" at bounding box center [308, 547] width 20 height 8
click at [30, 127] on div at bounding box center [27, 124] width 9 height 9
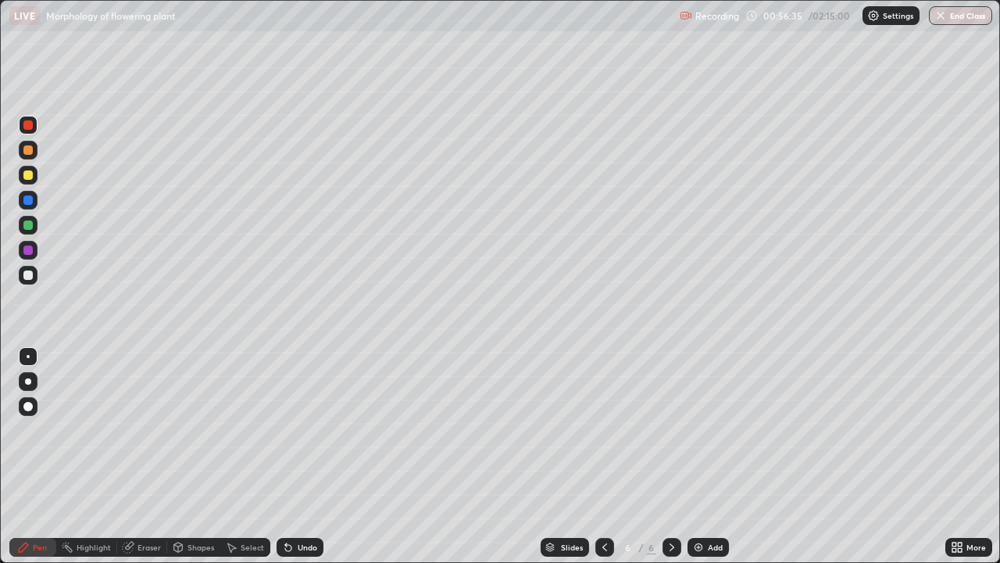
click at [708, 456] on div "Add" at bounding box center [715, 547] width 15 height 8
click at [28, 273] on div at bounding box center [27, 274] width 9 height 9
click at [28, 176] on div at bounding box center [27, 174] width 9 height 9
click at [30, 223] on div at bounding box center [27, 224] width 9 height 9
click at [27, 175] on div at bounding box center [27, 174] width 9 height 9
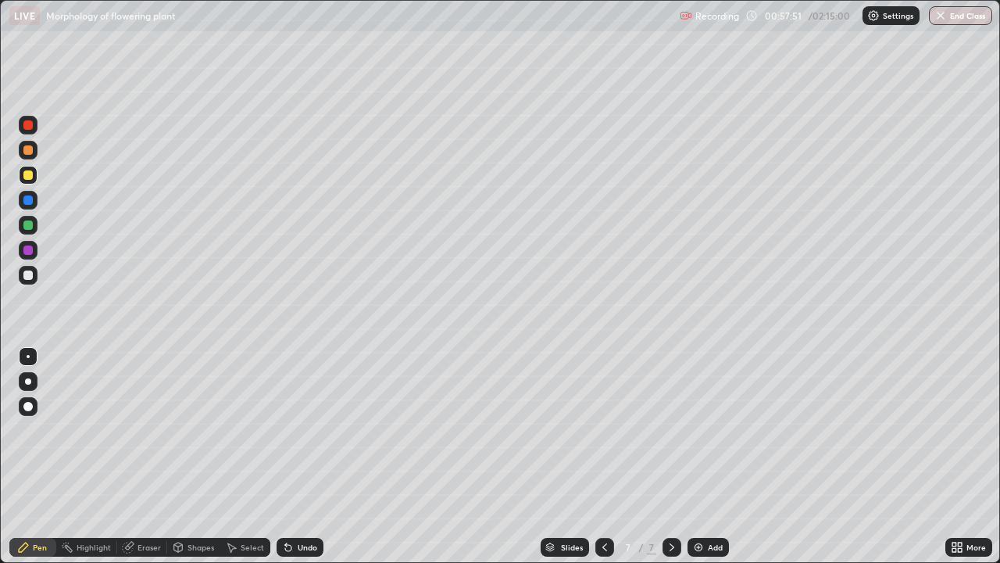
click at [28, 228] on div at bounding box center [27, 224] width 9 height 9
click at [30, 176] on div at bounding box center [27, 174] width 9 height 9
click at [298, 456] on div "Undo" at bounding box center [300, 547] width 47 height 19
click at [302, 456] on div "Undo" at bounding box center [308, 547] width 20 height 8
click at [21, 228] on div at bounding box center [28, 225] width 19 height 19
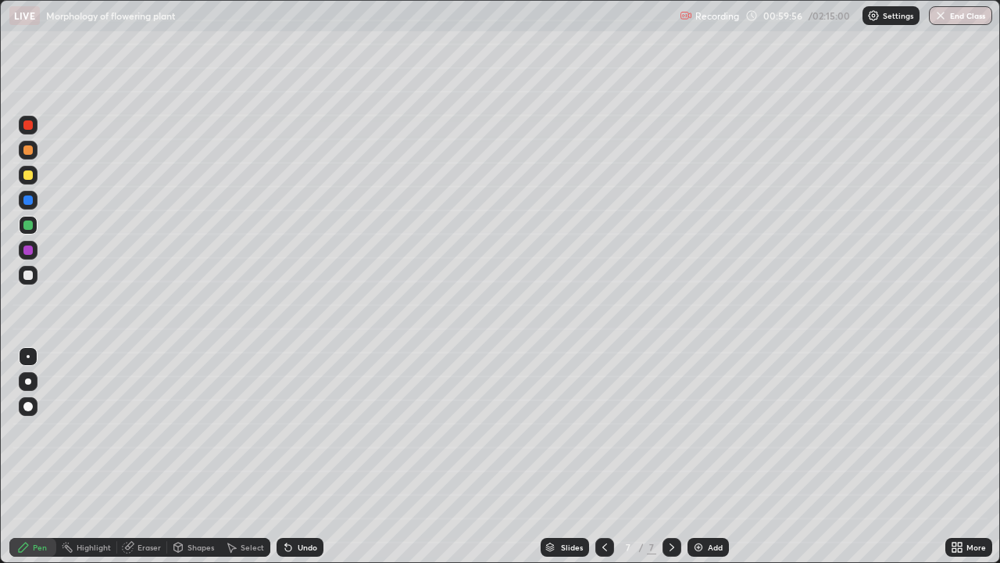
click at [596, 456] on div at bounding box center [604, 547] width 19 height 19
click at [603, 456] on icon at bounding box center [604, 547] width 13 height 13
click at [26, 125] on div at bounding box center [27, 124] width 9 height 9
click at [670, 456] on icon at bounding box center [672, 547] width 13 height 13
click at [603, 456] on icon at bounding box center [604, 547] width 13 height 13
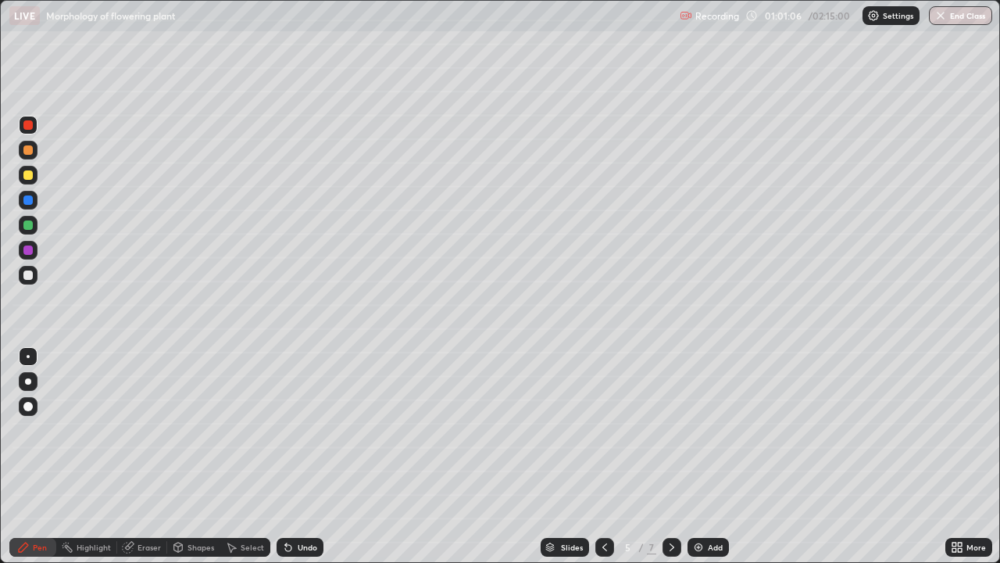
click at [666, 456] on icon at bounding box center [672, 547] width 13 height 13
click at [670, 456] on icon at bounding box center [672, 547] width 13 height 13
click at [27, 227] on div at bounding box center [27, 224] width 9 height 9
click at [305, 456] on div "Undo" at bounding box center [308, 547] width 20 height 8
click at [308, 456] on div "Undo" at bounding box center [300, 547] width 47 height 19
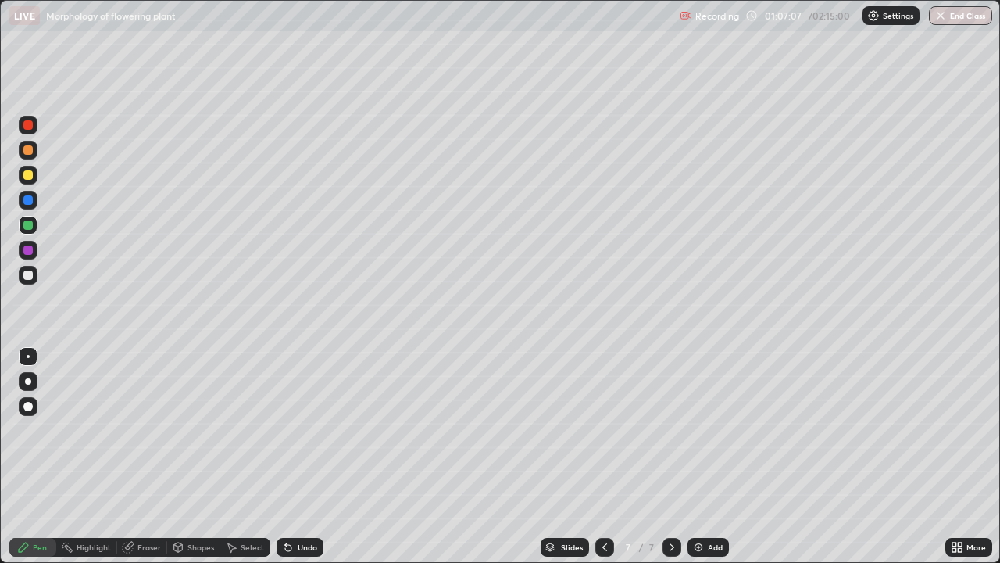
click at [29, 126] on div at bounding box center [27, 124] width 9 height 9
click at [134, 456] on div "Eraser" at bounding box center [142, 547] width 50 height 19
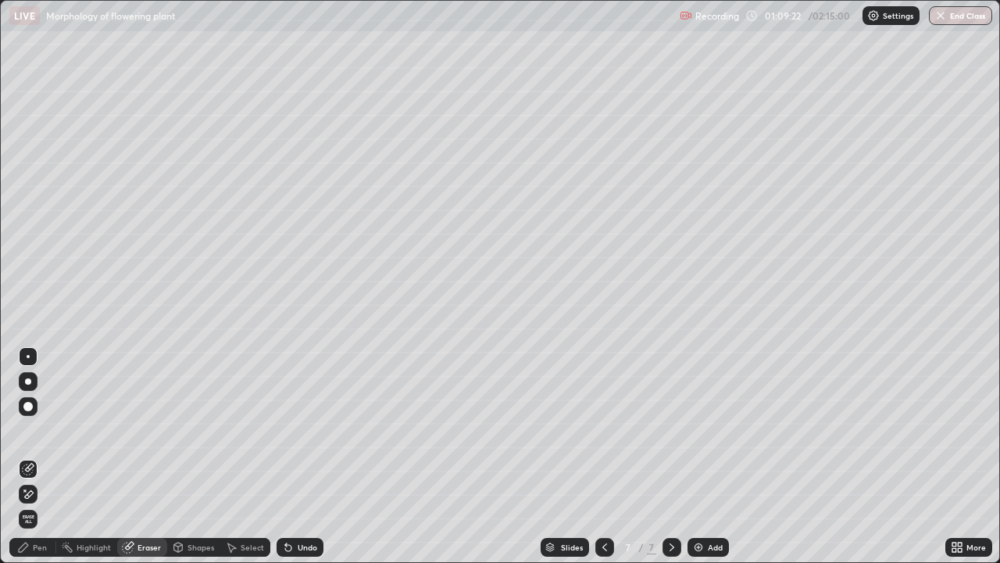
click at [27, 456] on icon at bounding box center [29, 494] width 9 height 8
click at [30, 456] on div "Pen" at bounding box center [32, 547] width 47 height 19
